Goal: Find specific page/section: Find specific page/section

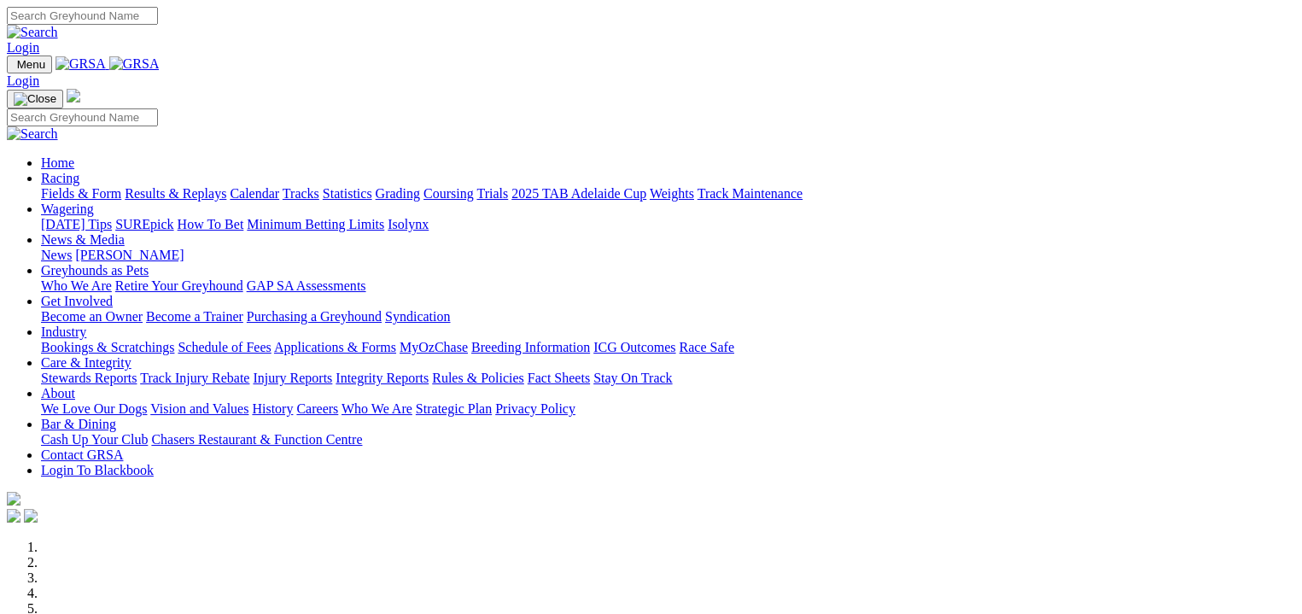
click at [70, 186] on link "Fields & Form" at bounding box center [81, 193] width 80 height 15
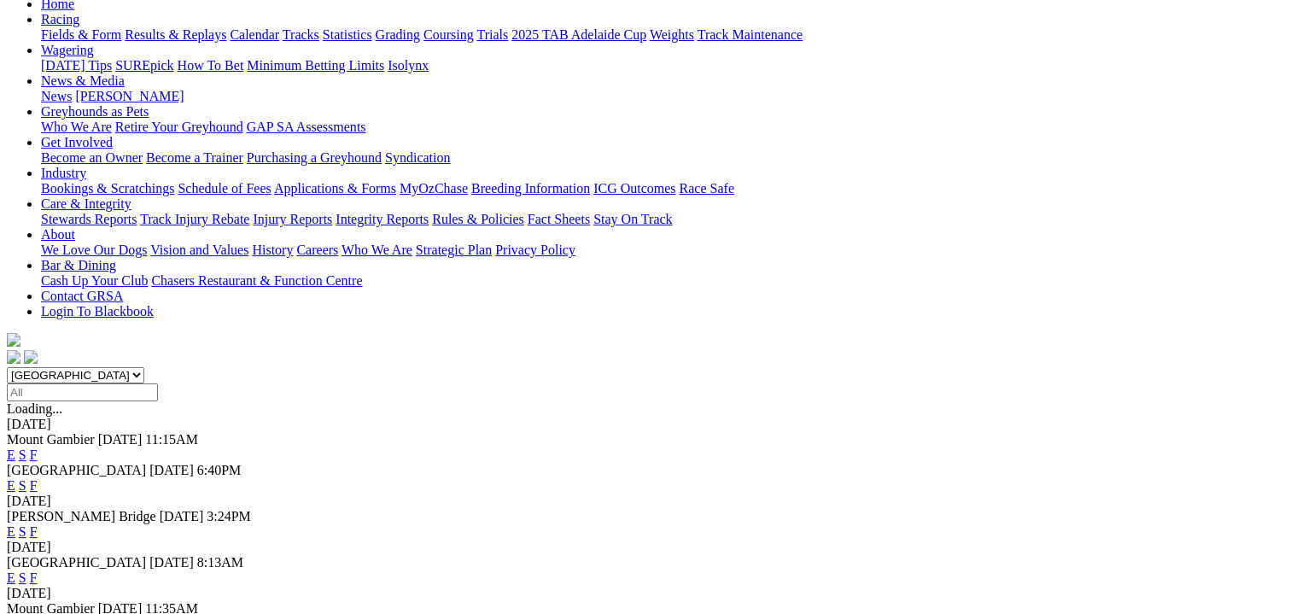
scroll to position [191, 0]
click at [38, 522] on link "F" at bounding box center [34, 529] width 8 height 15
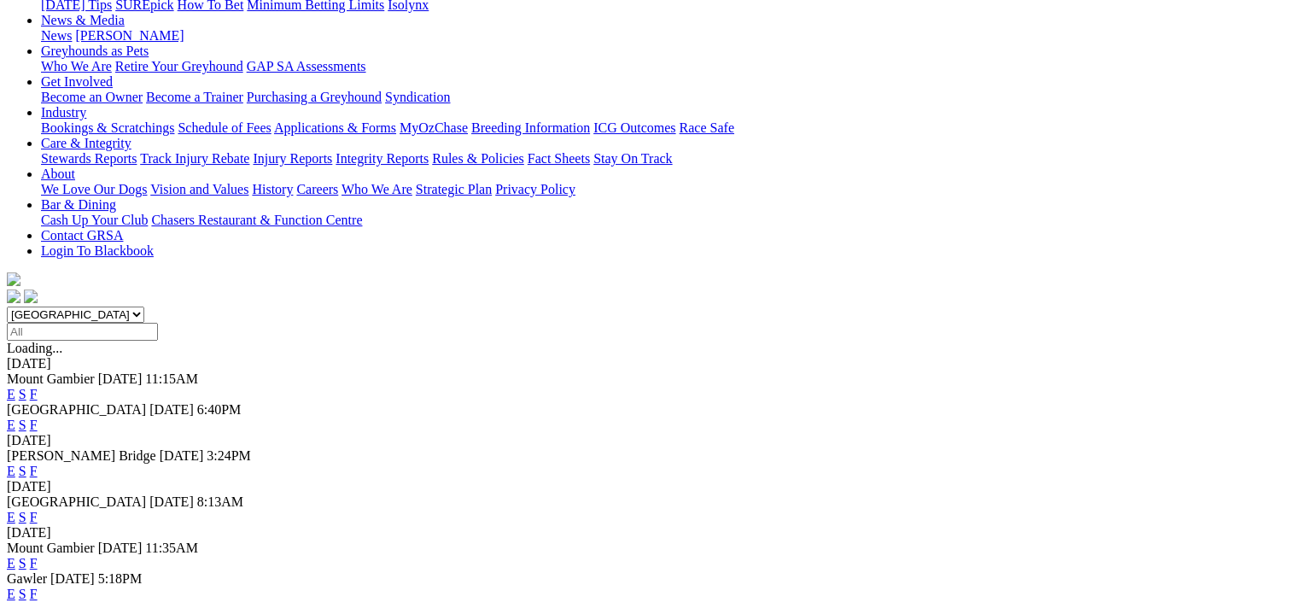
scroll to position [256, 0]
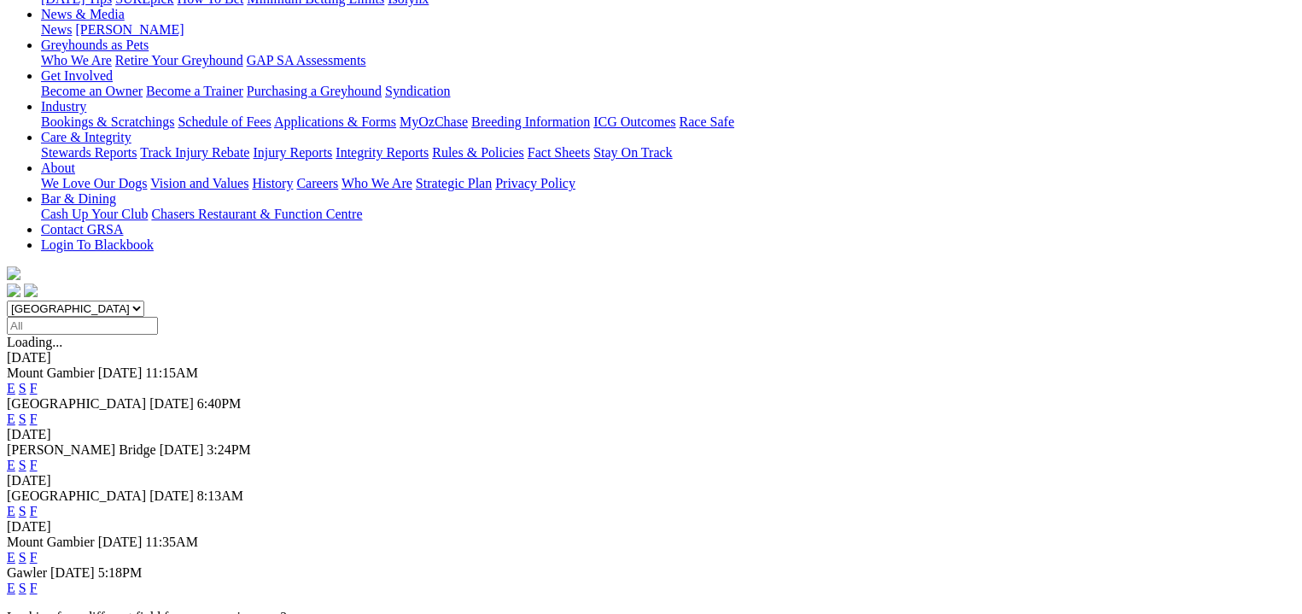
click at [38, 550] on link "F" at bounding box center [34, 557] width 8 height 15
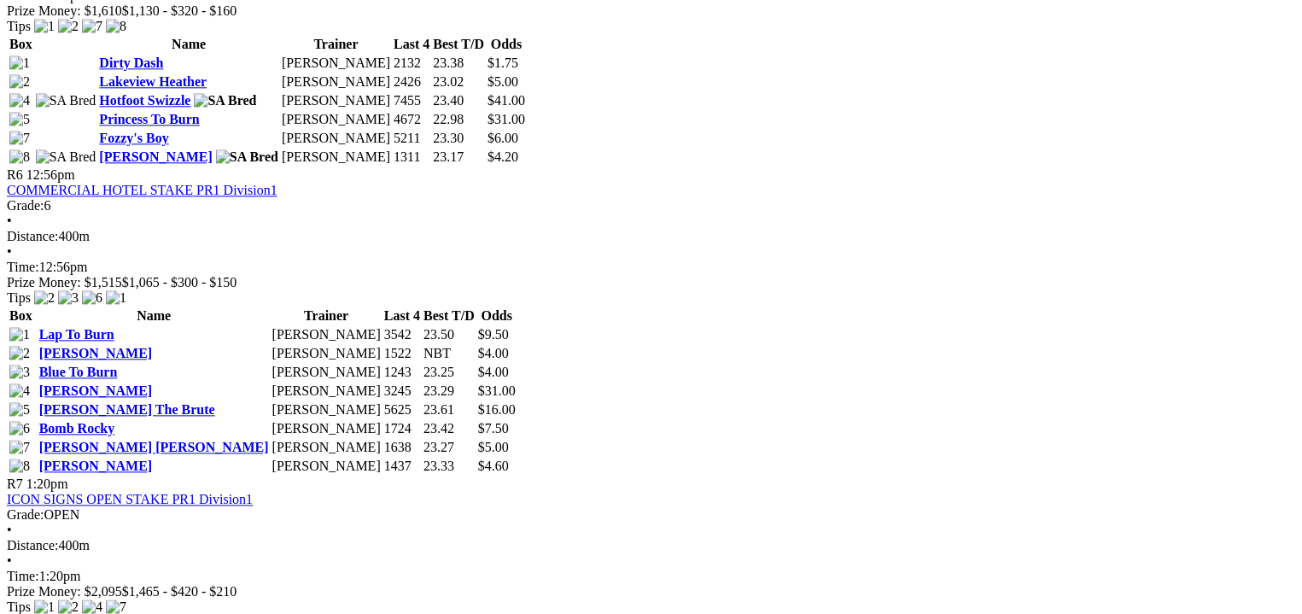
scroll to position [2006, 0]
